Goal: Information Seeking & Learning: Learn about a topic

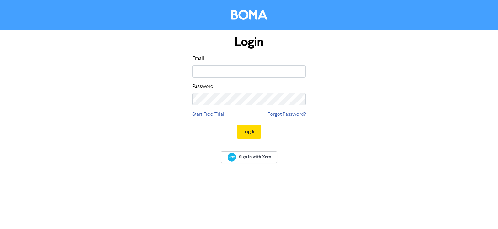
click at [0, 229] on com-1password-button at bounding box center [0, 229] width 0 height 0
type input "[EMAIL_ADDRESS][DOMAIN_NAME]"
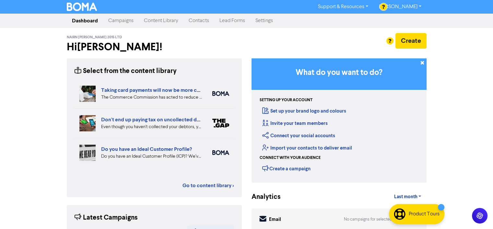
drag, startPoint x: 151, startPoint y: 20, endPoint x: 156, endPoint y: 24, distance: 6.7
click at [151, 20] on link "Content Library" at bounding box center [161, 20] width 45 height 13
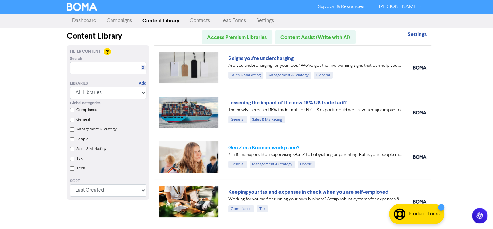
click at [276, 149] on link "Gen Z in a Boomer workplace?" at bounding box center [263, 147] width 71 height 6
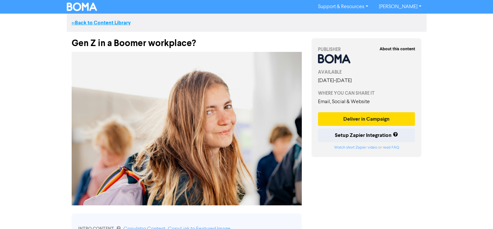
click at [100, 23] on link "<< Back to Content Library" at bounding box center [101, 22] width 59 height 6
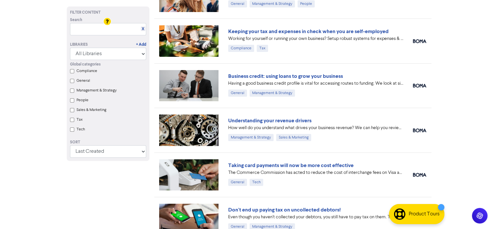
scroll to position [173, 0]
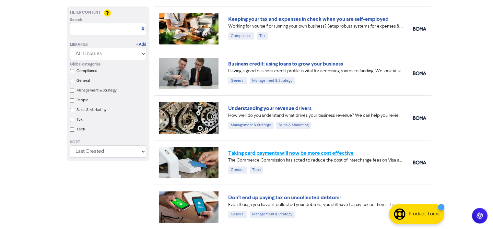
click at [309, 151] on link "Taking card payments will now be more cost effective" at bounding box center [291, 153] width 126 height 6
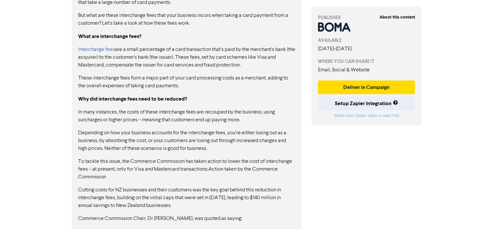
scroll to position [432, 0]
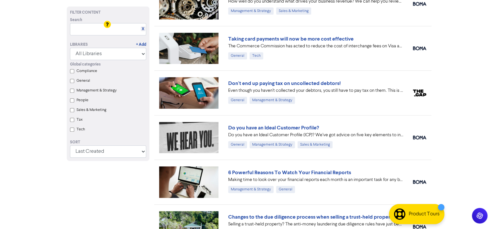
scroll to position [305, 0]
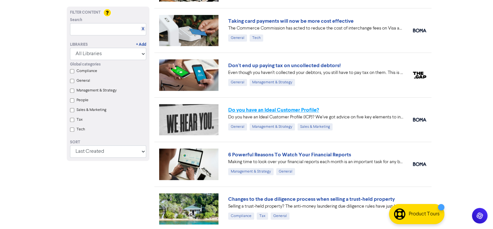
click at [274, 110] on link "Do you have an Ideal Customer Profile?" at bounding box center [273, 110] width 91 height 6
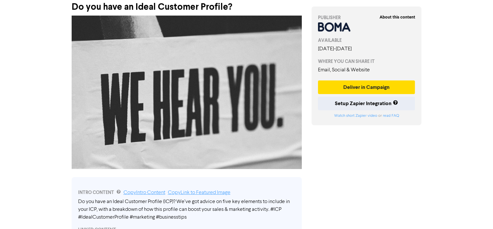
scroll to position [27, 0]
